Goal: Find specific page/section: Find specific page/section

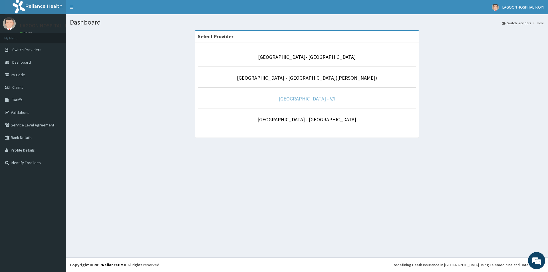
click at [289, 98] on link "[GEOGRAPHIC_DATA] - V/I" at bounding box center [307, 98] width 57 height 7
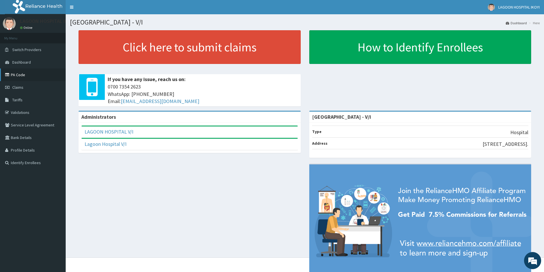
click at [21, 76] on link "PA Code" at bounding box center [33, 75] width 66 height 13
